Goal: Task Accomplishment & Management: Manage account settings

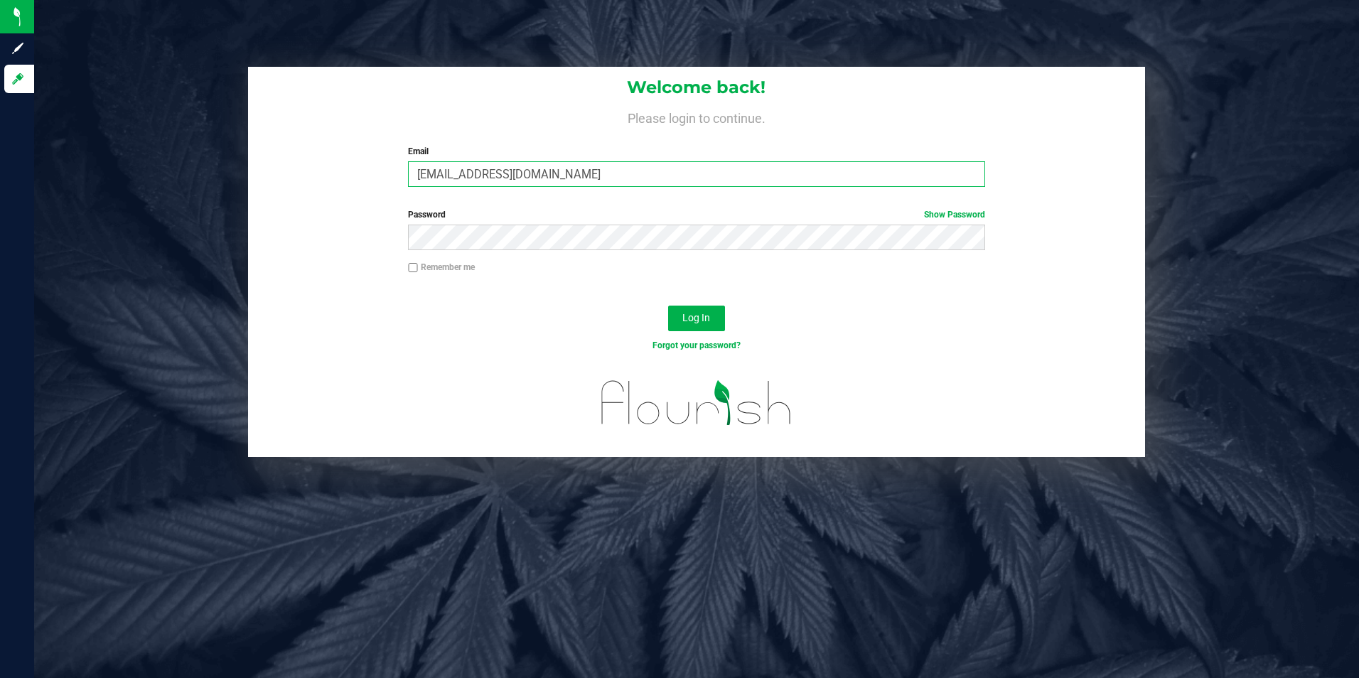
click at [579, 176] on input "[EMAIL_ADDRESS][DOMAIN_NAME]" at bounding box center [696, 174] width 577 height 26
click at [601, 170] on input "[EMAIL_ADDRESS][DOMAIN_NAME]" at bounding box center [696, 174] width 577 height 26
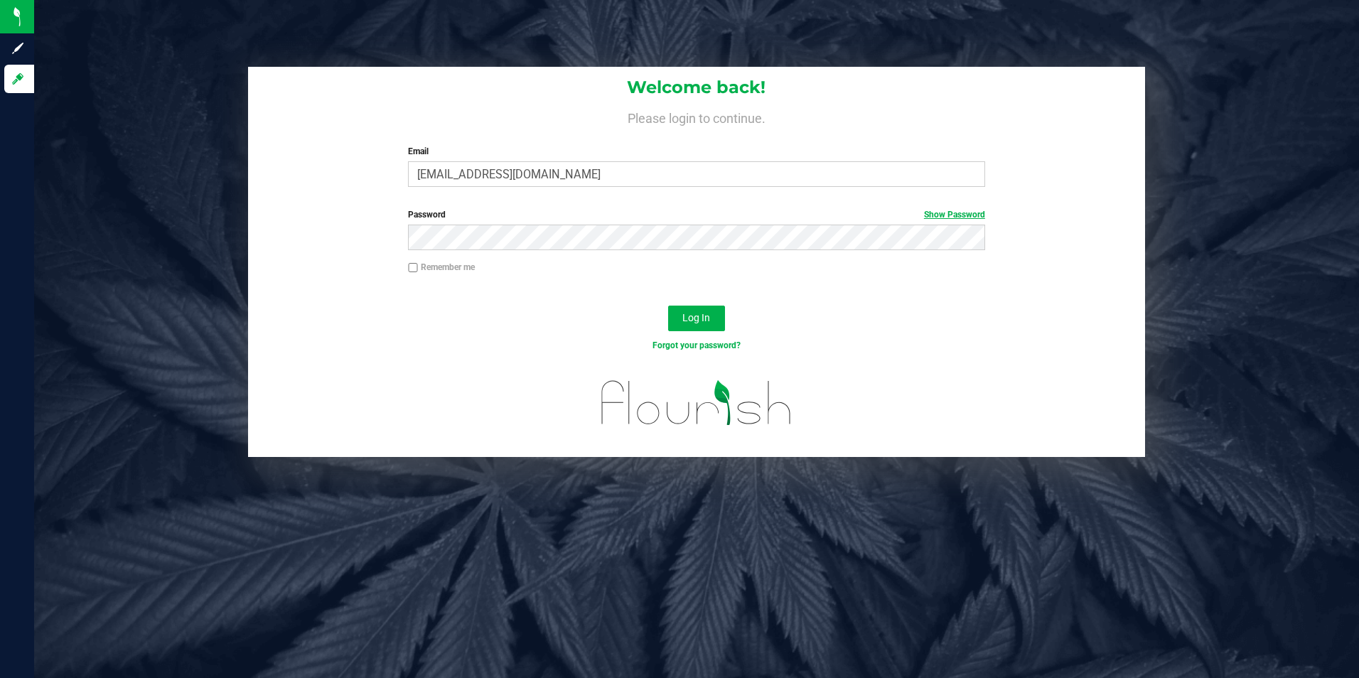
click at [953, 217] on link "Show Password" at bounding box center [954, 215] width 61 height 10
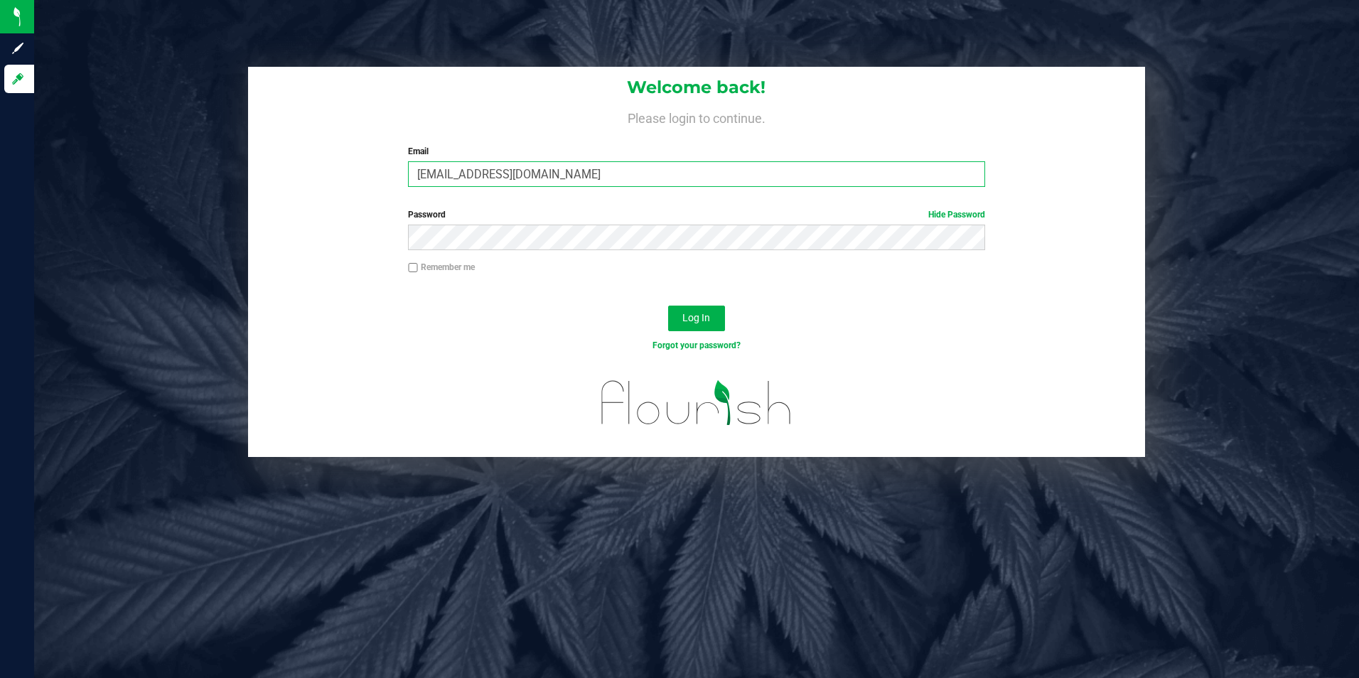
click at [608, 174] on input "[EMAIL_ADDRESS][DOMAIN_NAME]" at bounding box center [696, 174] width 577 height 26
type input "[EMAIL_ADDRESS][DOMAIN_NAME]"
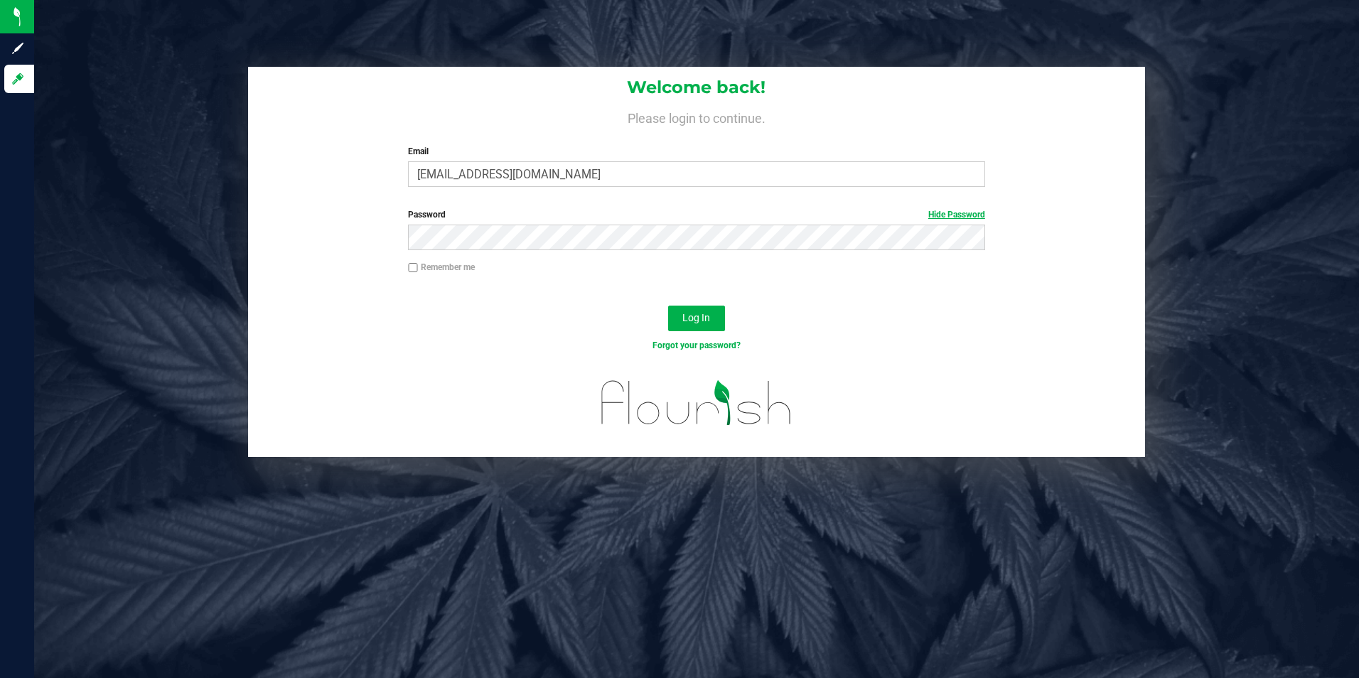
click at [938, 216] on link "Hide Password" at bounding box center [956, 215] width 57 height 10
click at [415, 271] on input "Remember me" at bounding box center [413, 268] width 10 height 10
checkbox input "true"
click at [692, 318] on span "Log In" at bounding box center [696, 317] width 28 height 11
